Goal: Transaction & Acquisition: Purchase product/service

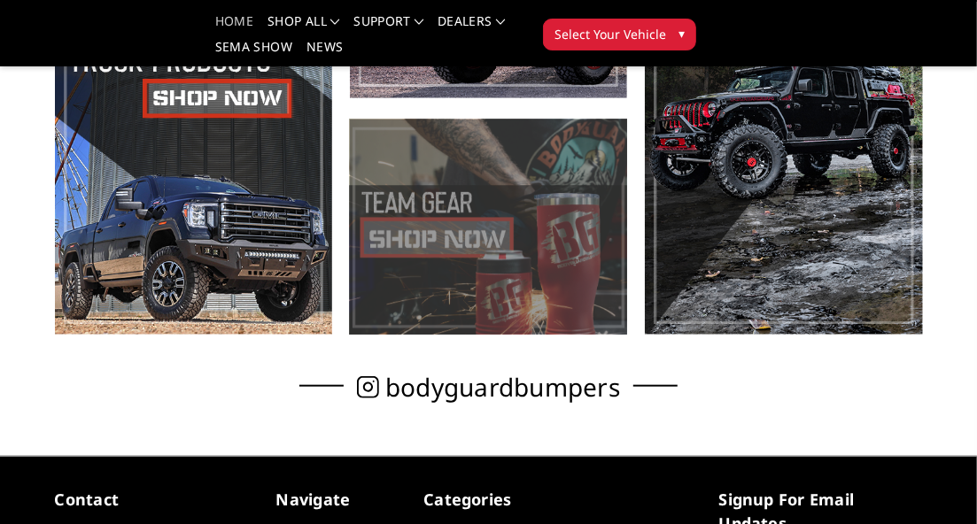
scroll to position [354, 0]
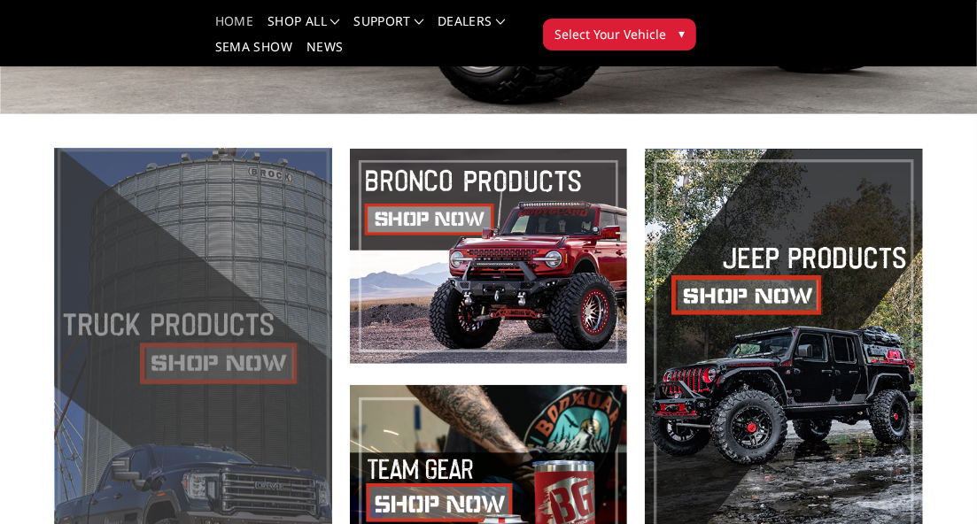
click at [287, 318] on span at bounding box center [193, 375] width 277 height 452
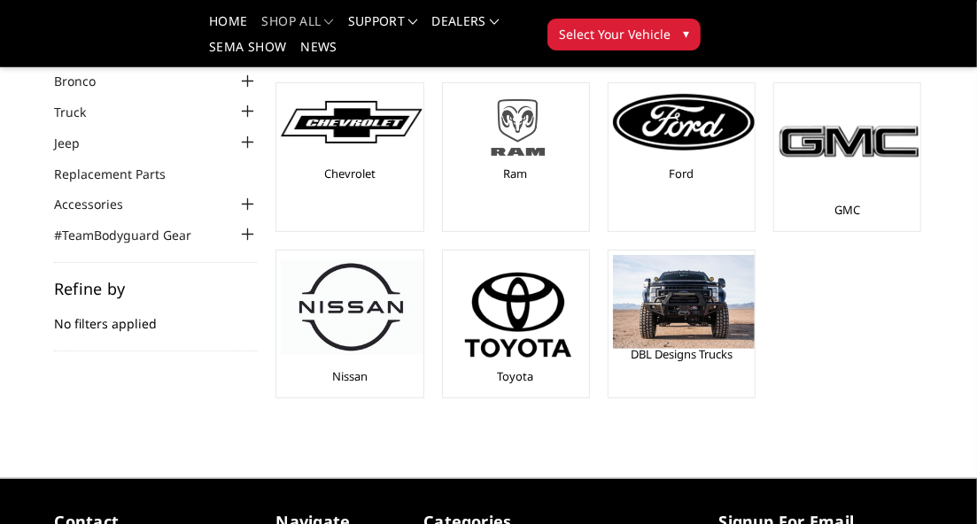
click at [589, 130] on img at bounding box center [518, 128] width 142 height 80
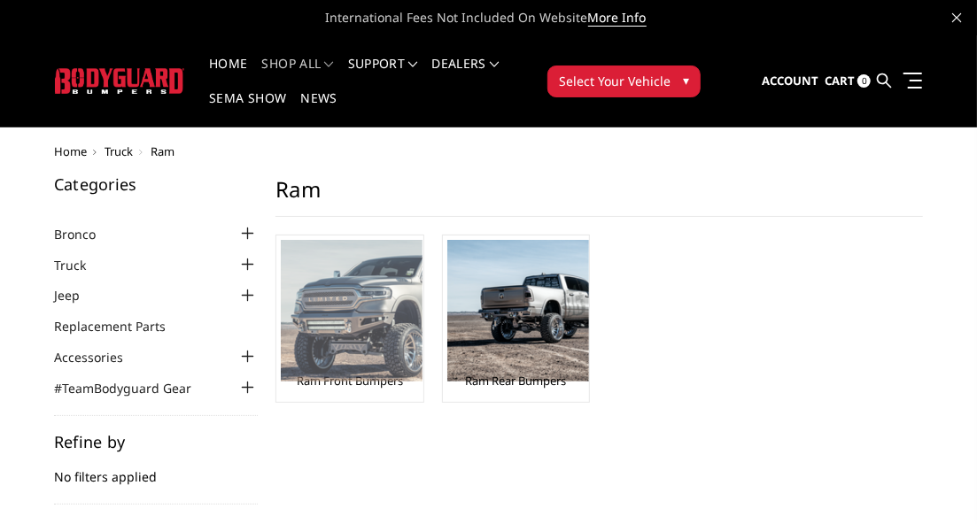
click at [423, 306] on img at bounding box center [352, 311] width 142 height 142
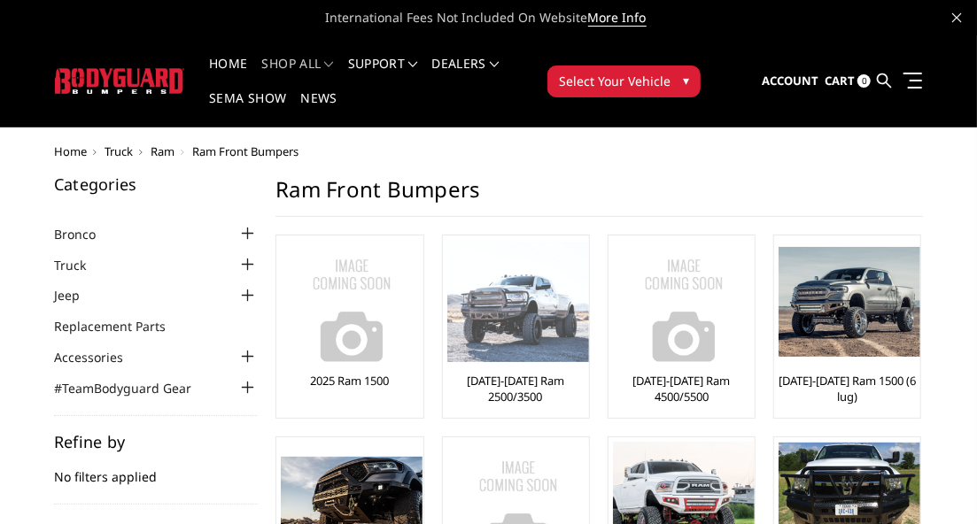
click at [589, 291] on img at bounding box center [518, 302] width 142 height 121
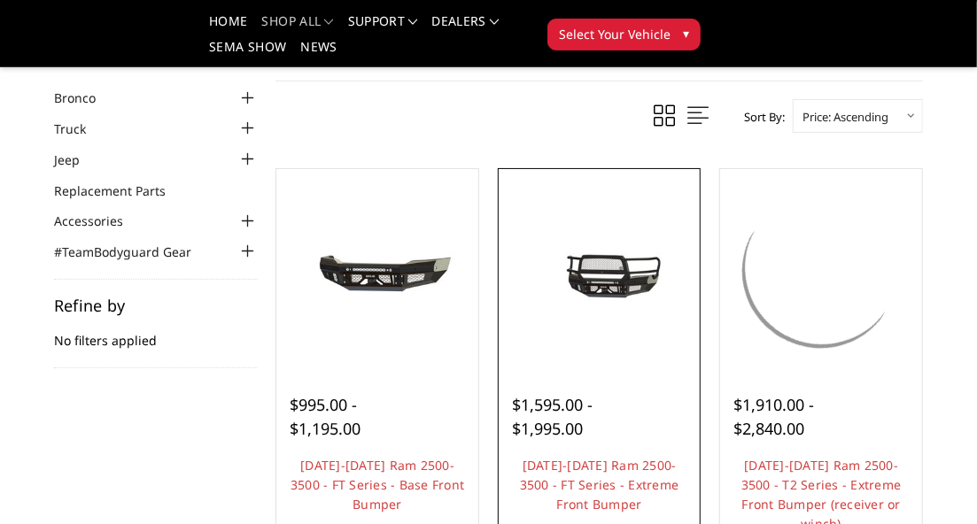
scroll to position [89, 0]
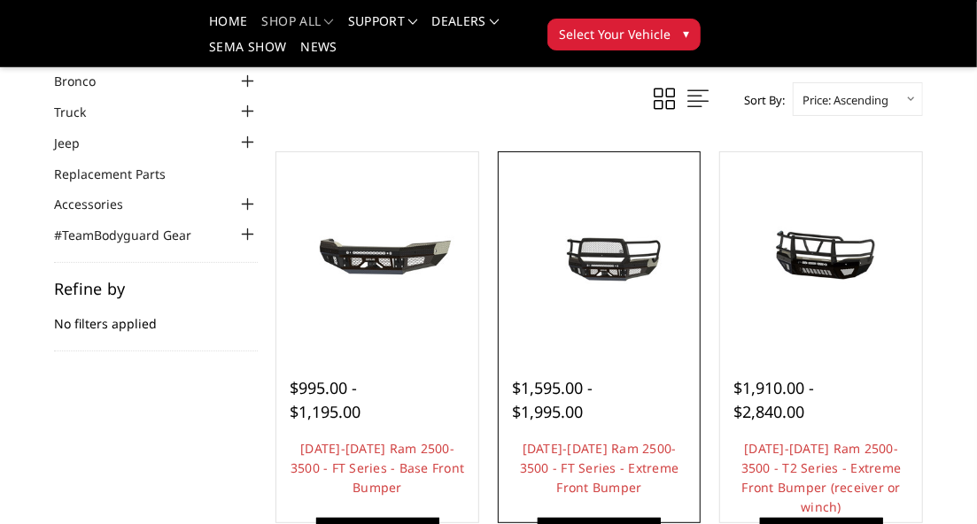
click at [696, 250] on img at bounding box center [599, 252] width 193 height 90
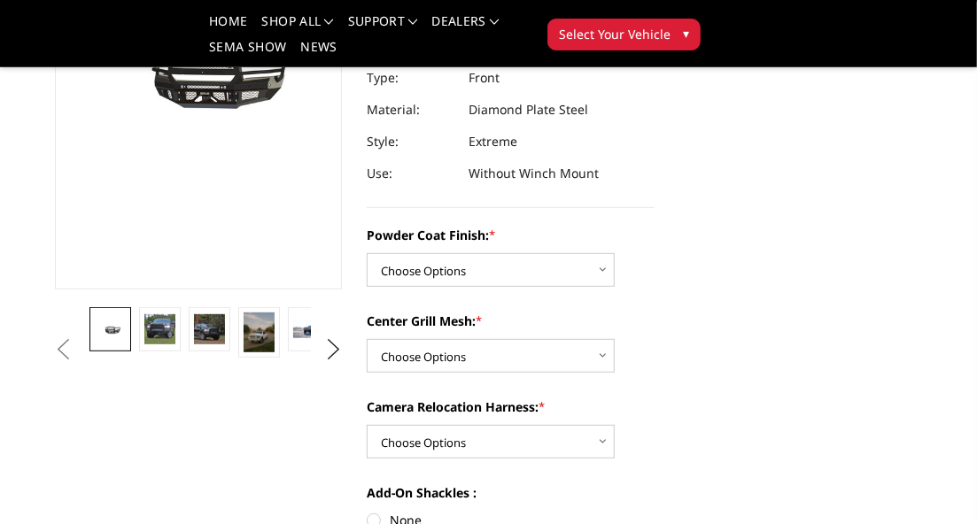
scroll to position [177, 0]
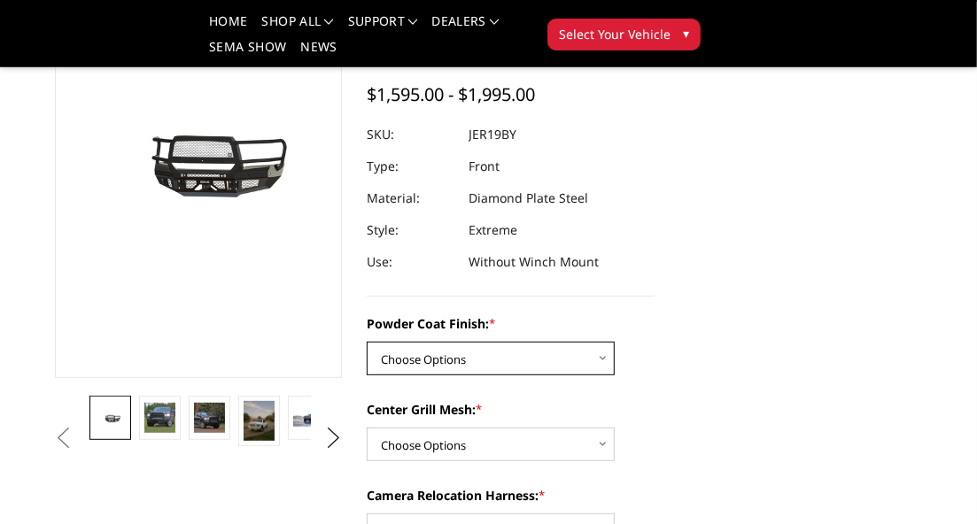
click at [534, 372] on select "Choose Options Bare Metal Gloss Black Powder Coat Textured Black Powder Coat" at bounding box center [491, 359] width 248 height 34
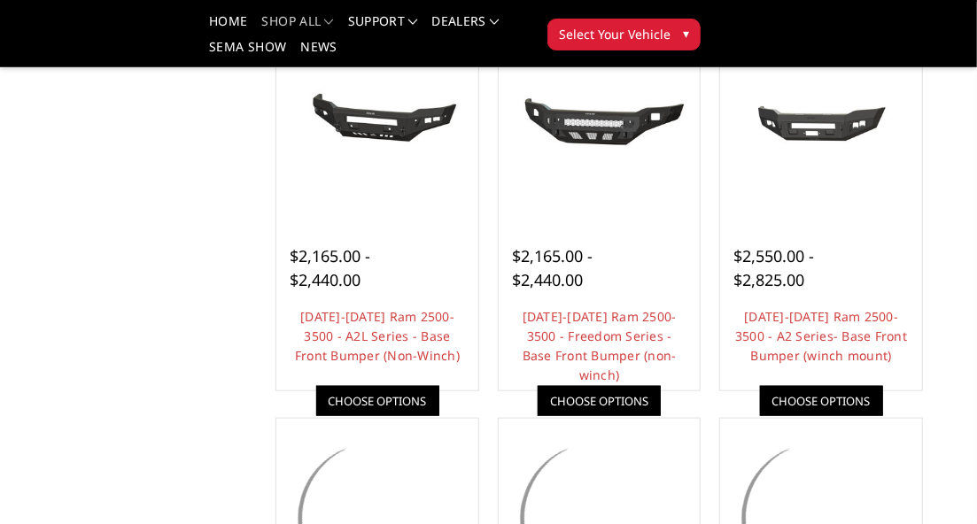
scroll to position [531, 0]
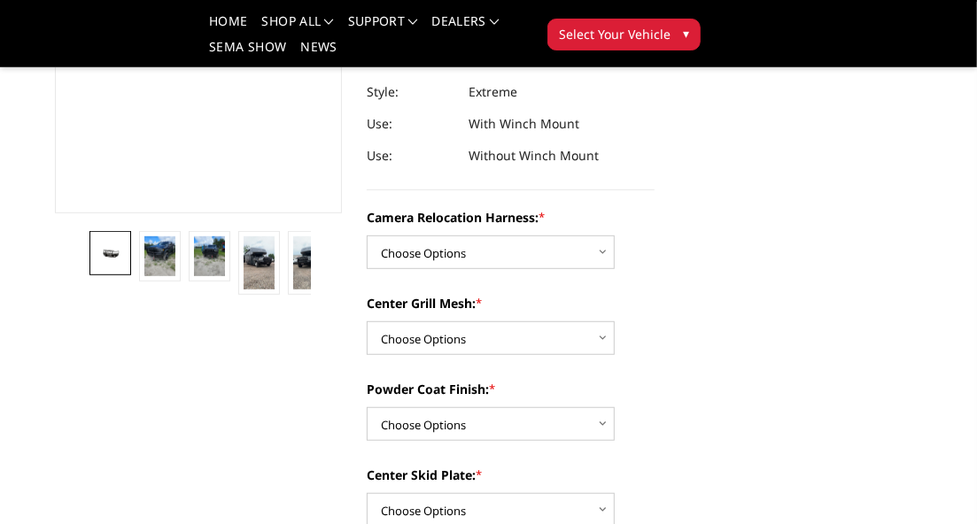
scroll to position [354, 0]
click at [175, 251] on img at bounding box center [159, 257] width 30 height 40
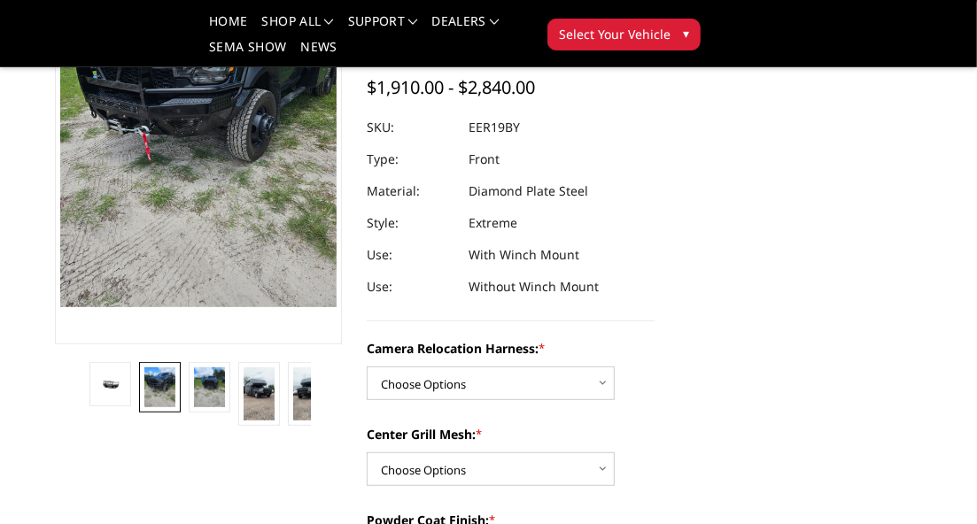
scroll to position [313, 0]
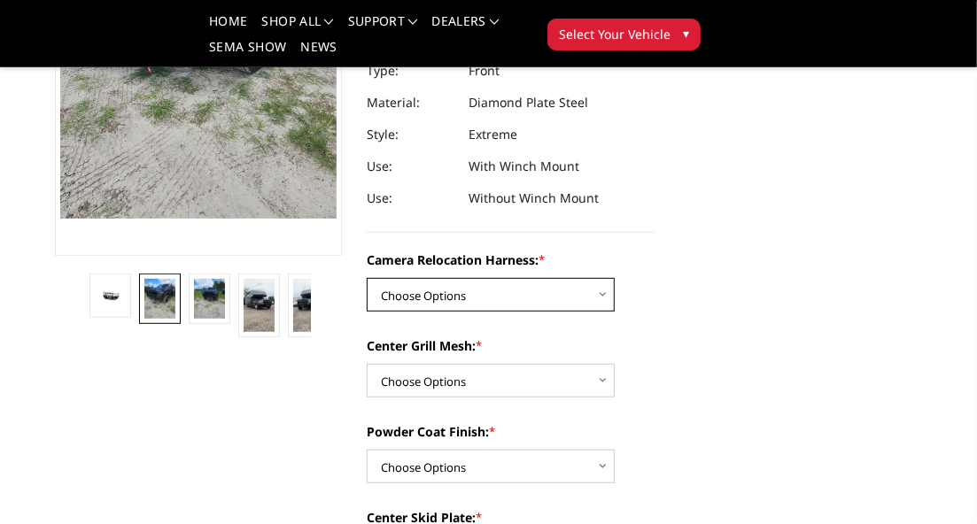
click at [572, 278] on select "Choose Options Without camera harness With camera harness" at bounding box center [491, 295] width 248 height 34
select select "3820"
click at [500, 278] on select "Choose Options Without camera harness With camera harness" at bounding box center [491, 295] width 248 height 34
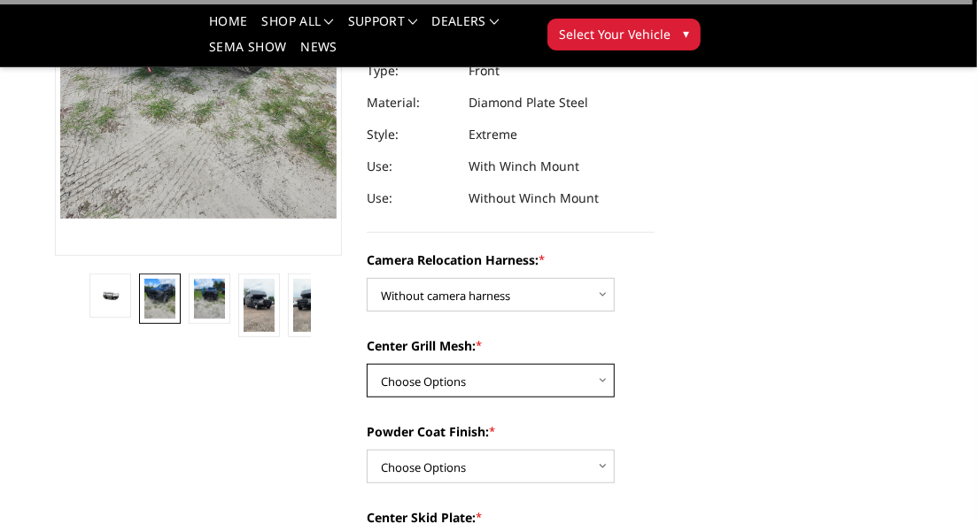
click at [544, 364] on select "Choose Options Without expanded metal With expanded metal" at bounding box center [491, 381] width 248 height 34
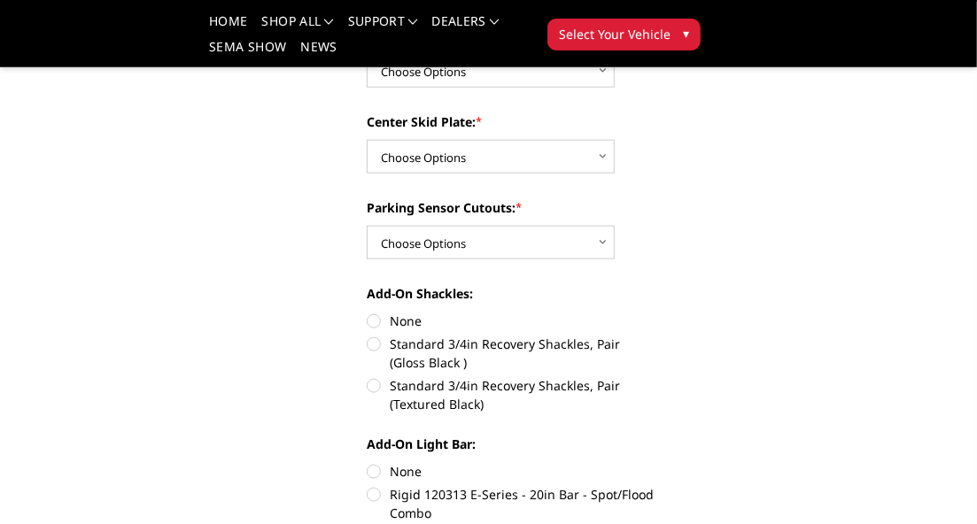
scroll to position [443, 0]
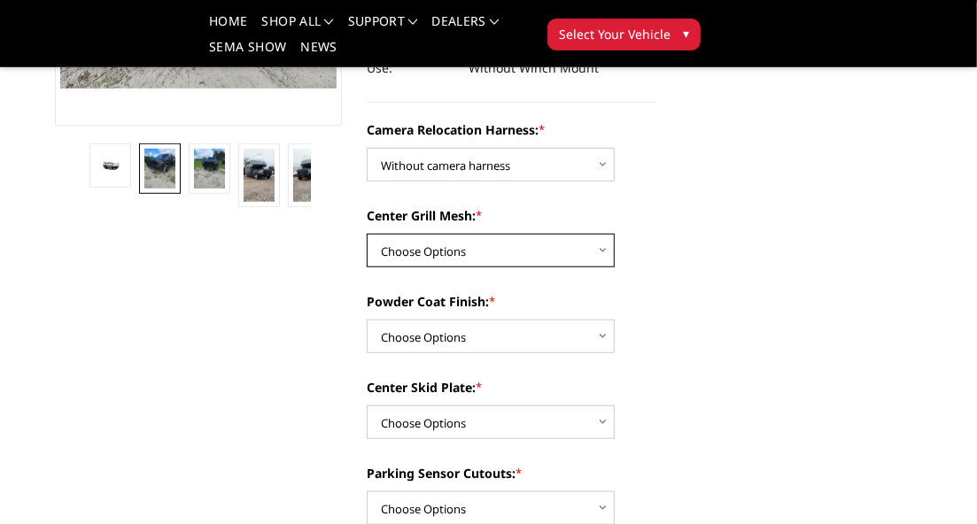
click at [572, 234] on select "Choose Options Without expanded metal With expanded metal" at bounding box center [491, 251] width 248 height 34
select select "3817"
click at [500, 234] on select "Choose Options Without expanded metal With expanded metal" at bounding box center [491, 251] width 248 height 34
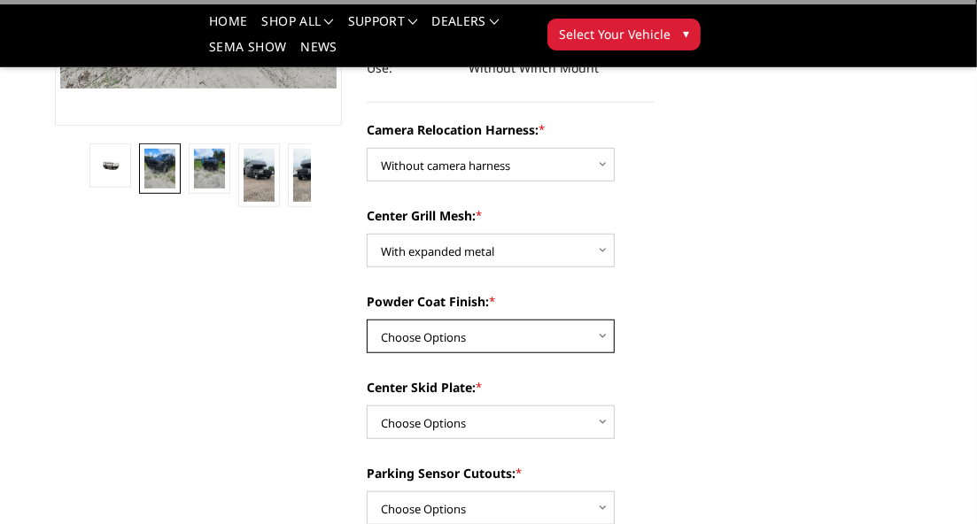
click at [545, 320] on select "Choose Options Textured Black Powder Coat Gloss Black Powder Coat Bare Metal" at bounding box center [491, 337] width 248 height 34
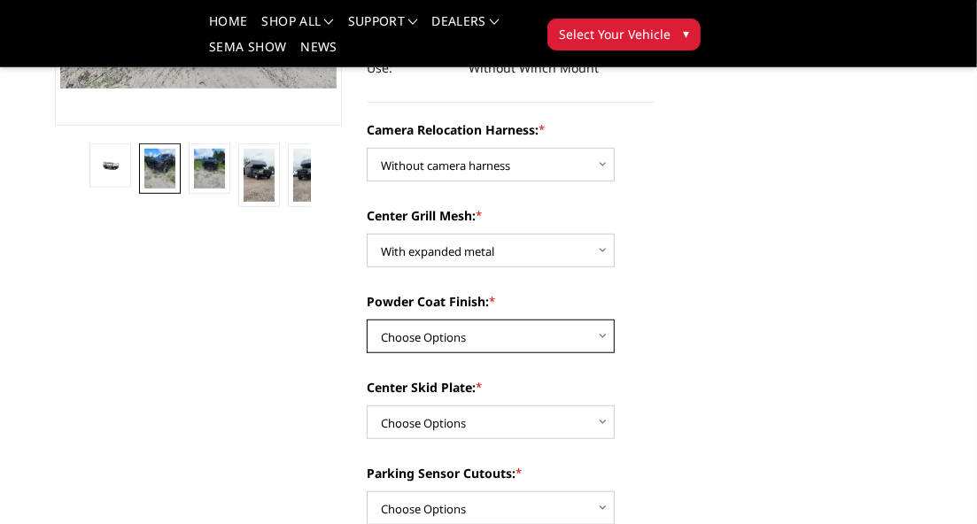
select select "3815"
click at [500, 320] on select "Choose Options Textured Black Powder Coat Gloss Black Powder Coat Bare Metal" at bounding box center [491, 337] width 248 height 34
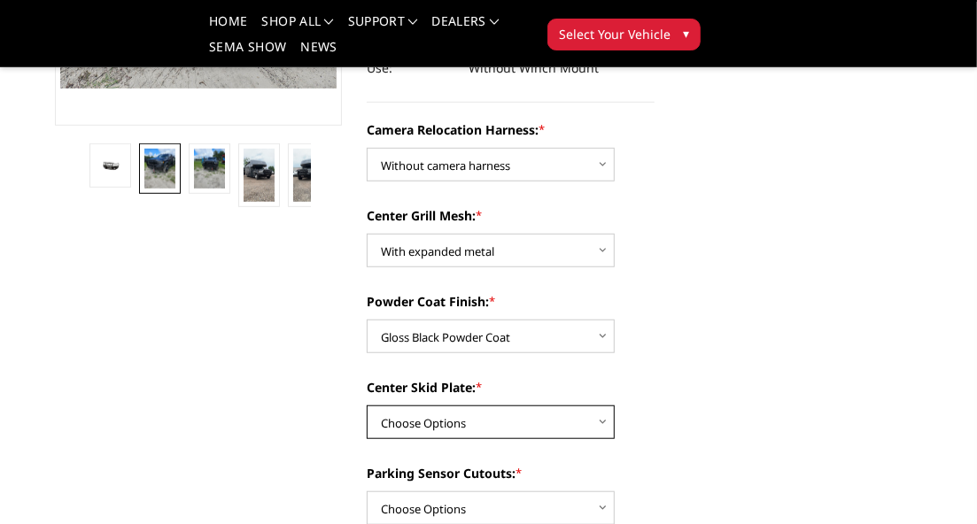
click at [548, 406] on select "Choose Options Winch Mount Skid Plate Standard Skid Plate (included) 2" Receive…" at bounding box center [491, 423] width 248 height 34
select select "3811"
click at [500, 406] on select "Choose Options Winch Mount Skid Plate Standard Skid Plate (included) 2" Receive…" at bounding box center [491, 423] width 248 height 34
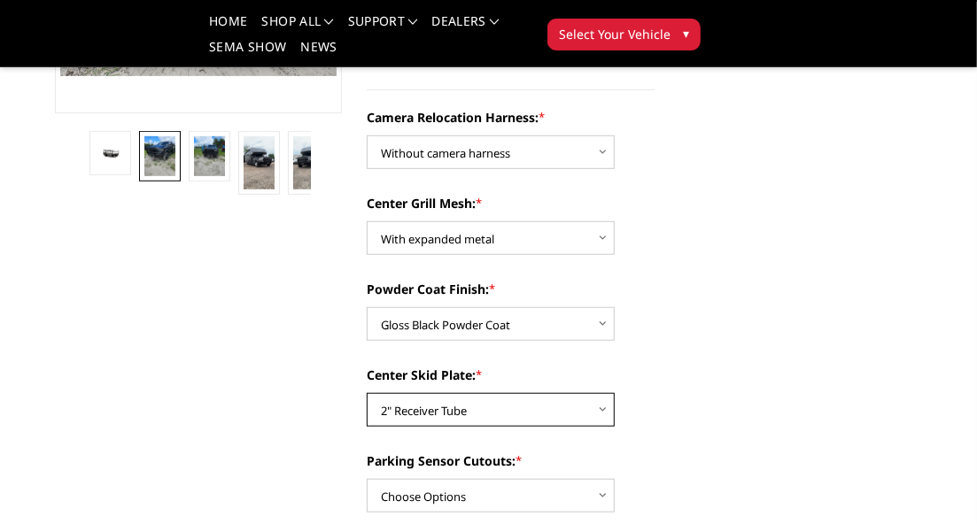
scroll to position [531, 0]
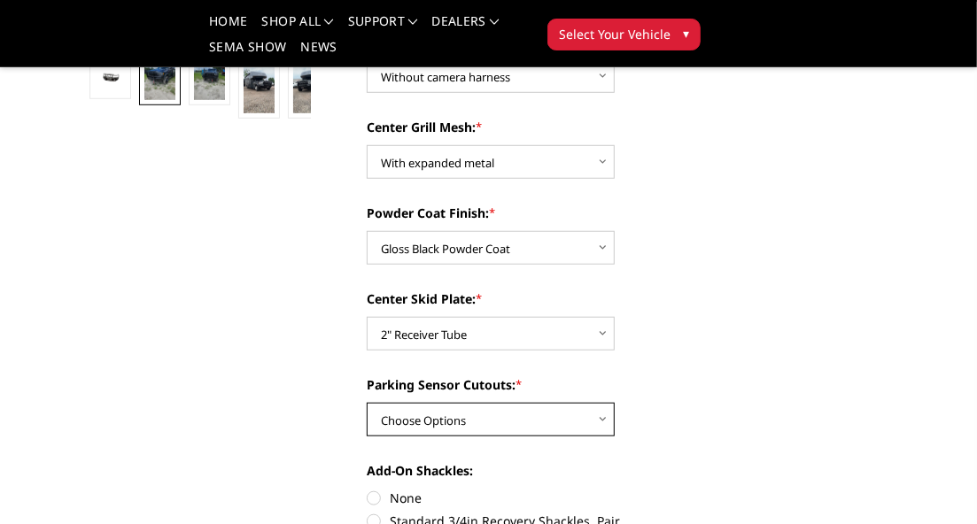
click at [574, 403] on select "Choose Options Yes - With Parking Sensor Cutouts" at bounding box center [491, 420] width 248 height 34
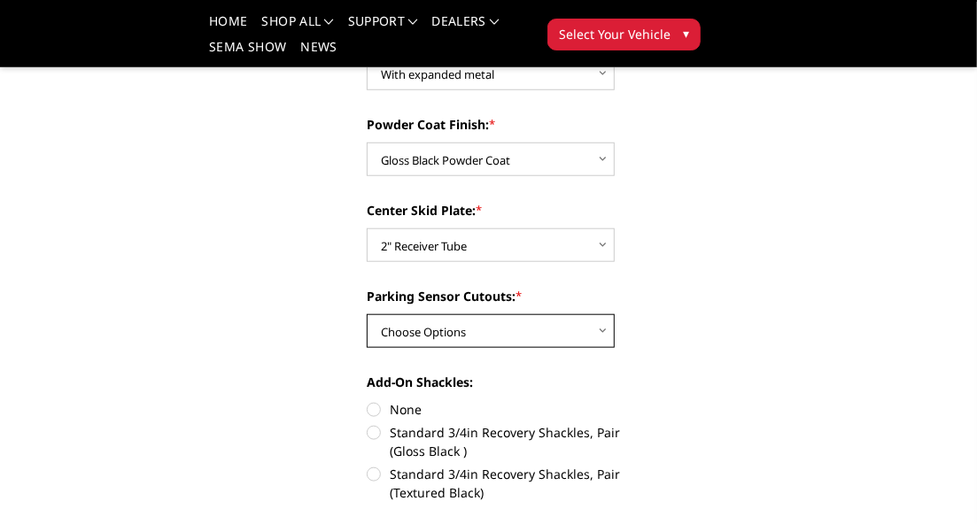
click at [615, 314] on select "Choose Options Yes - With Parking Sensor Cutouts" at bounding box center [491, 331] width 248 height 34
click at [500, 314] on select "Choose Options Yes - With Parking Sensor Cutouts" at bounding box center [491, 331] width 248 height 34
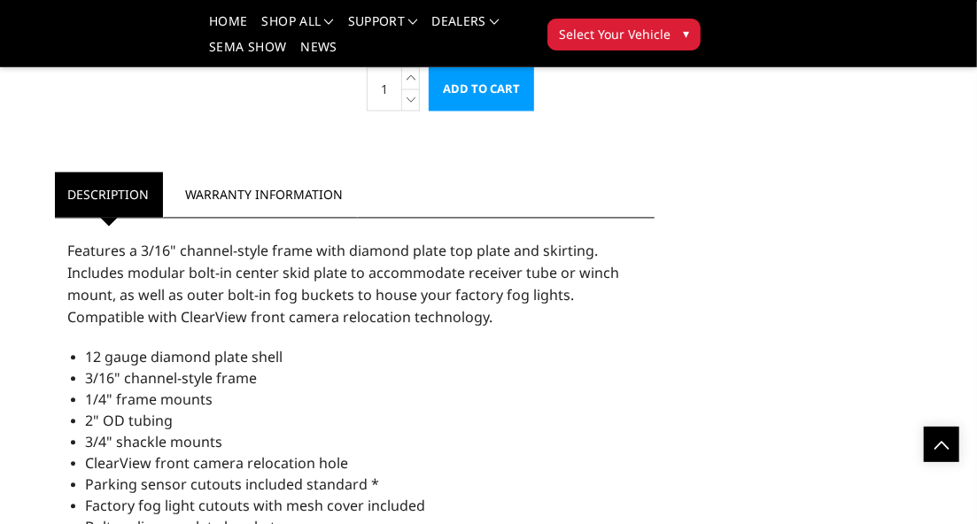
scroll to position [1240, 0]
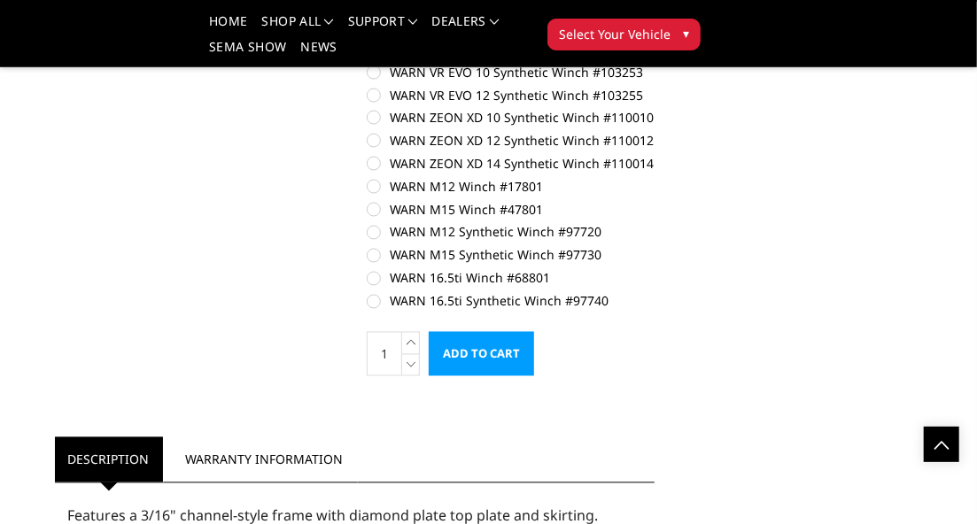
click at [534, 332] on input "Add to Cart" at bounding box center [481, 354] width 105 height 44
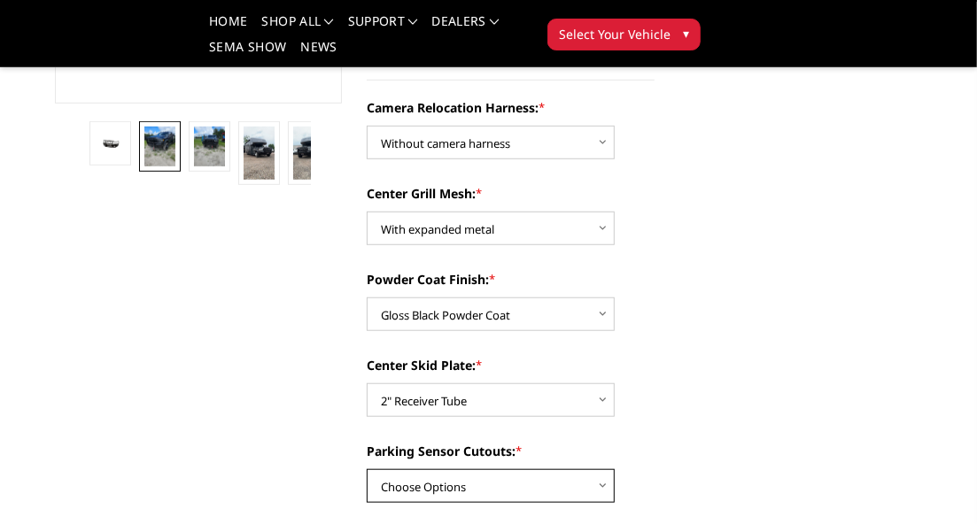
scroll to position [641, 0]
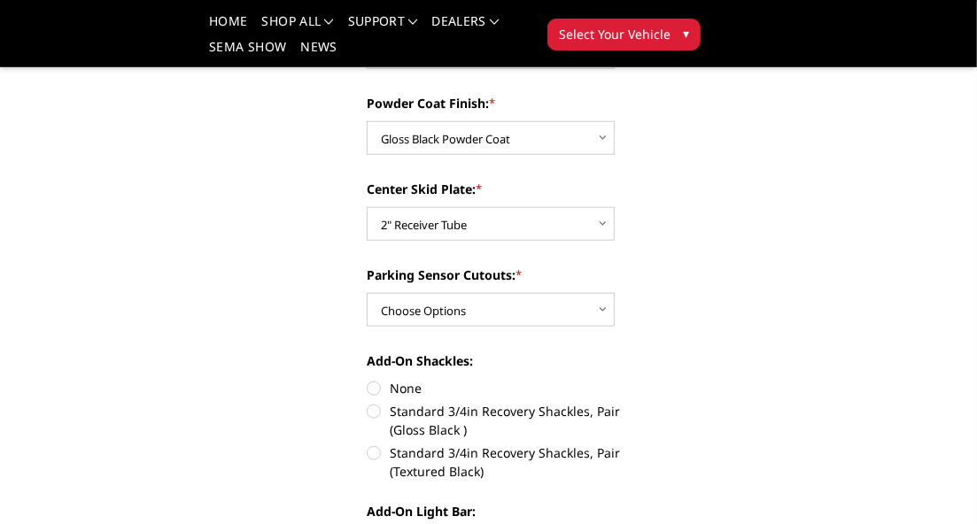
click at [511, 379] on label "None" at bounding box center [511, 388] width 288 height 19
click at [368, 379] on input "None" at bounding box center [367, 379] width 1 height 1
radio input "true"
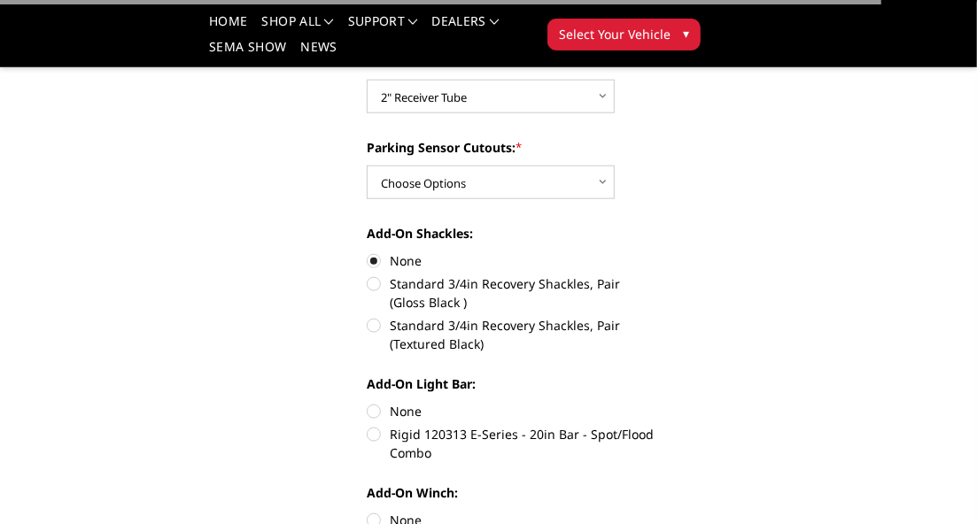
scroll to position [818, 0]
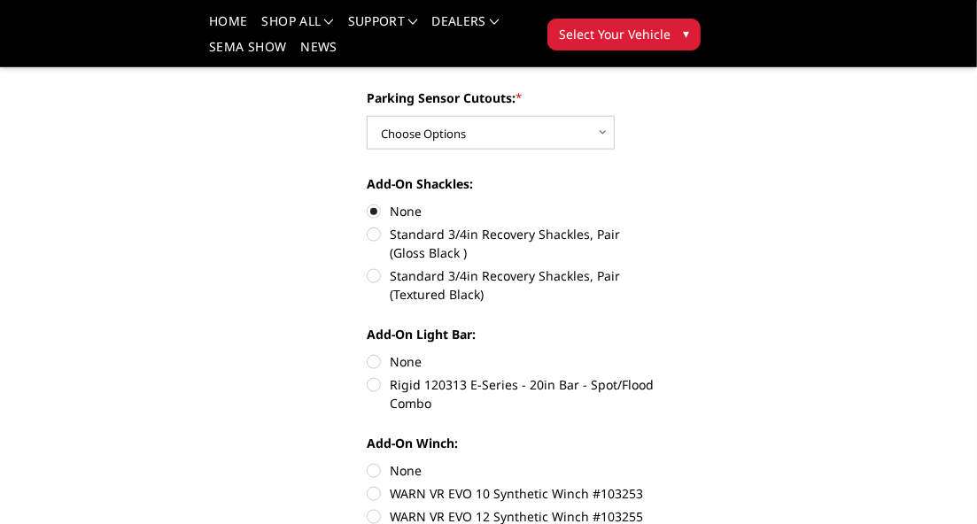
click at [508, 462] on label "None" at bounding box center [511, 471] width 288 height 19
click at [368, 462] on input "None" at bounding box center [367, 462] width 1 height 1
radio input "true"
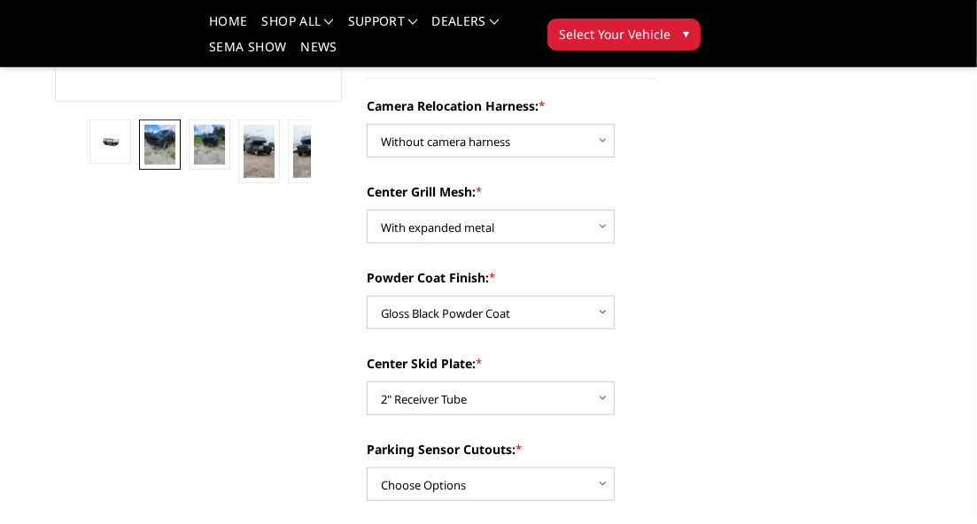
scroll to position [730, 0]
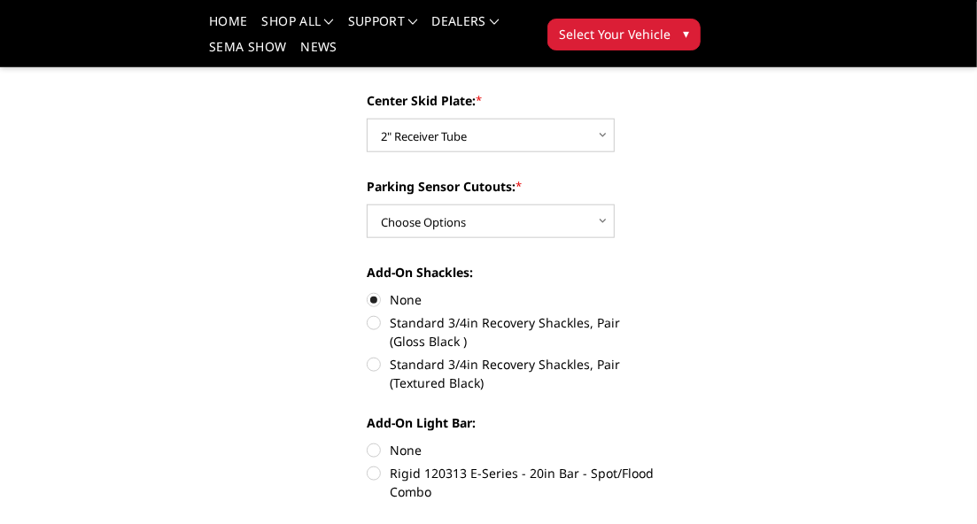
click at [508, 441] on label "None" at bounding box center [511, 450] width 288 height 19
click at [368, 441] on input "None" at bounding box center [367, 441] width 1 height 1
radio input "true"
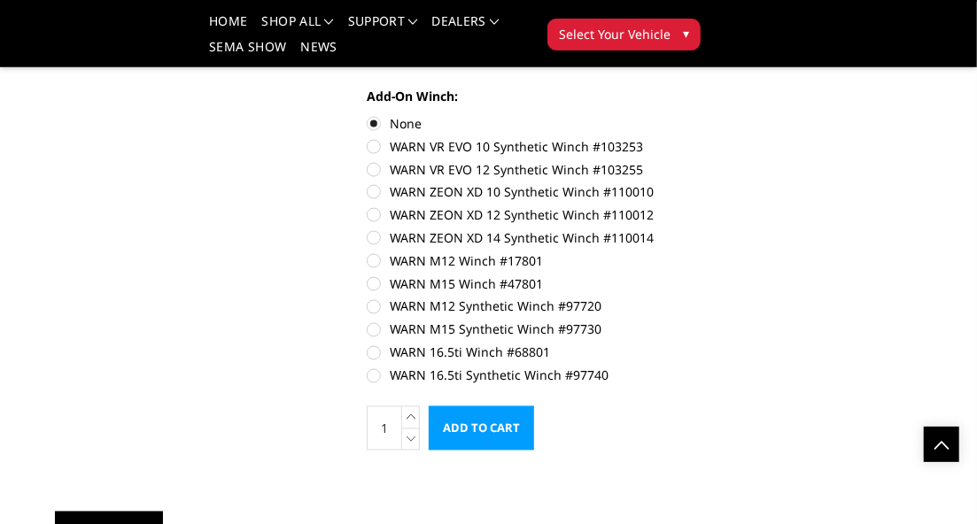
scroll to position [1261, 0]
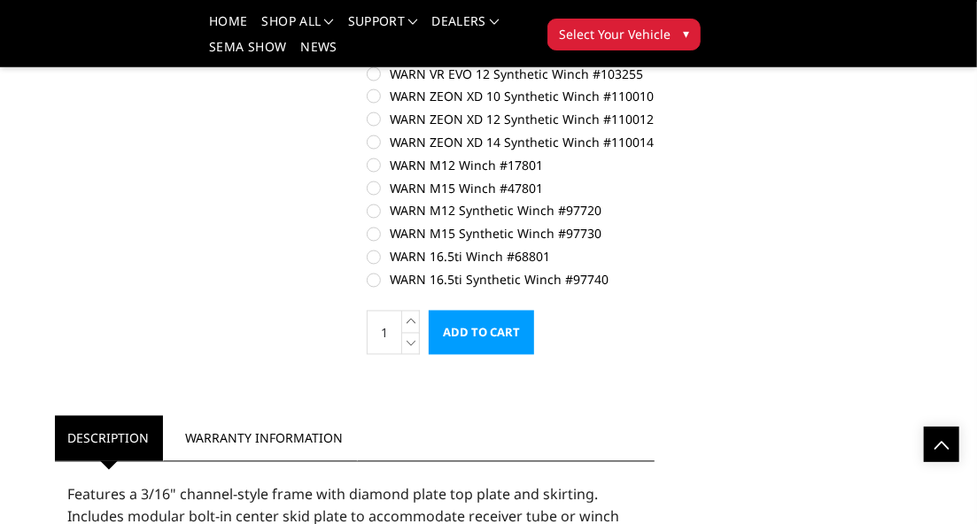
click at [534, 311] on input "Add to Cart" at bounding box center [481, 333] width 105 height 44
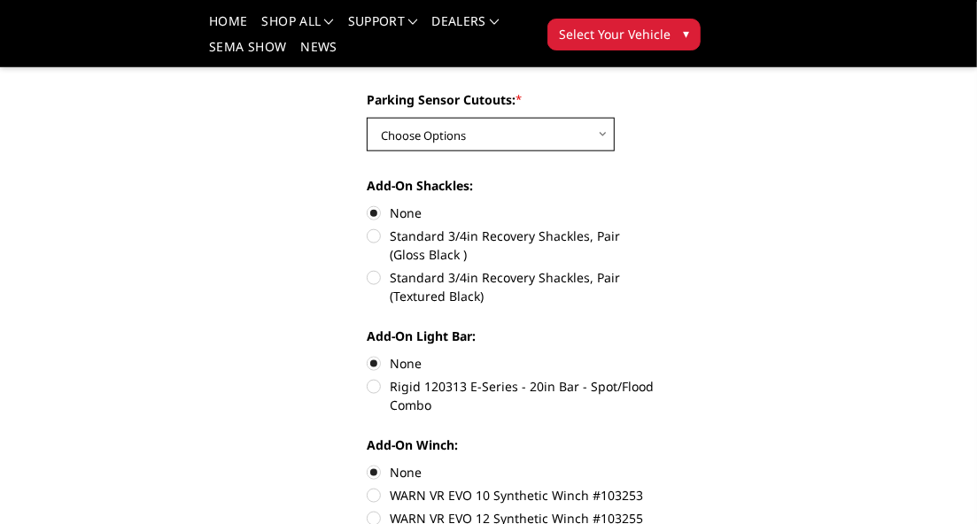
scroll to position [730, 0]
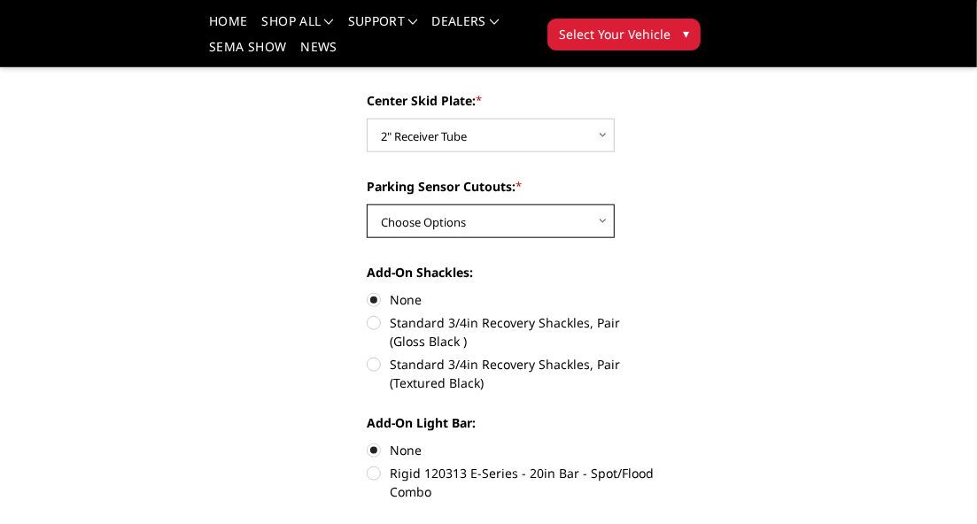
click at [552, 205] on select "Choose Options Yes - With Parking Sensor Cutouts" at bounding box center [491, 222] width 248 height 34
select select "3810"
click at [500, 205] on select "Choose Options Yes - With Parking Sensor Cutouts" at bounding box center [491, 222] width 248 height 34
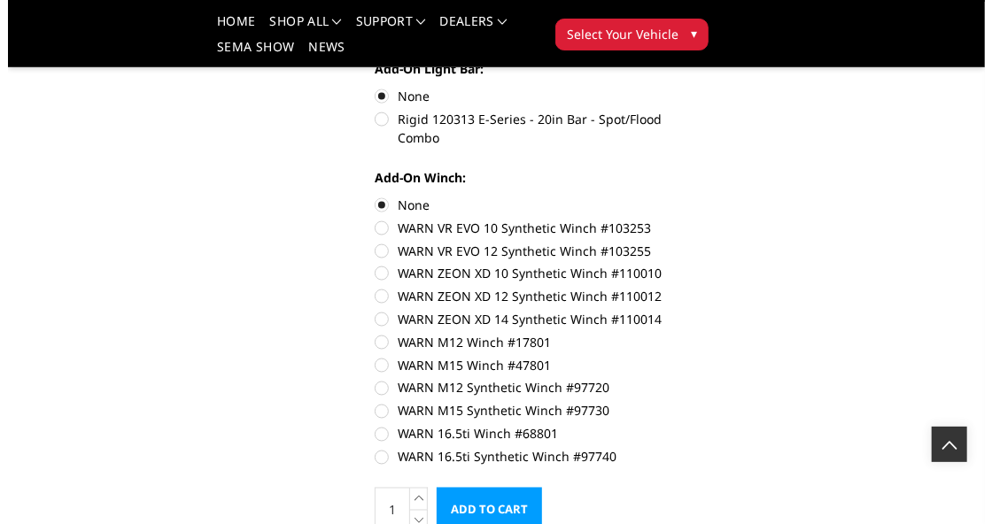
scroll to position [1261, 0]
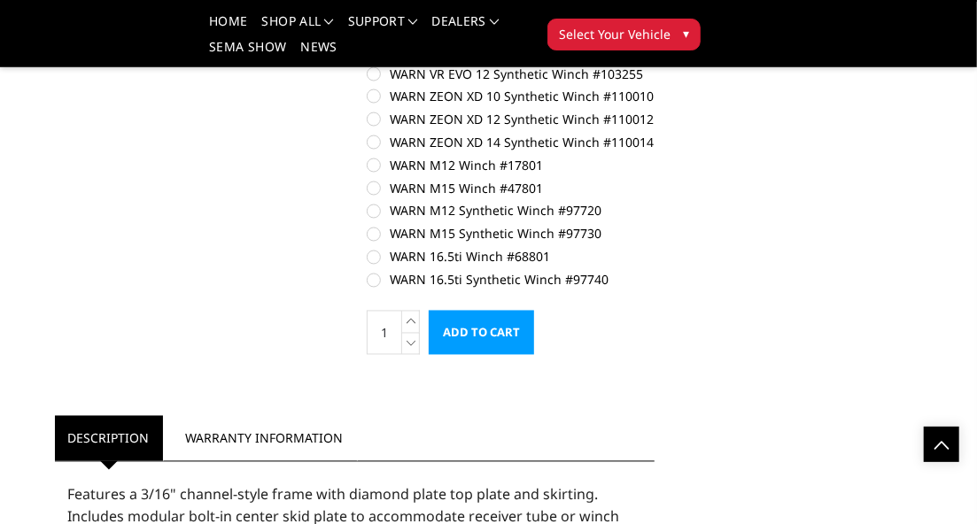
click at [534, 311] on input "Add to Cart" at bounding box center [481, 333] width 105 height 44
